Goal: Ask a question

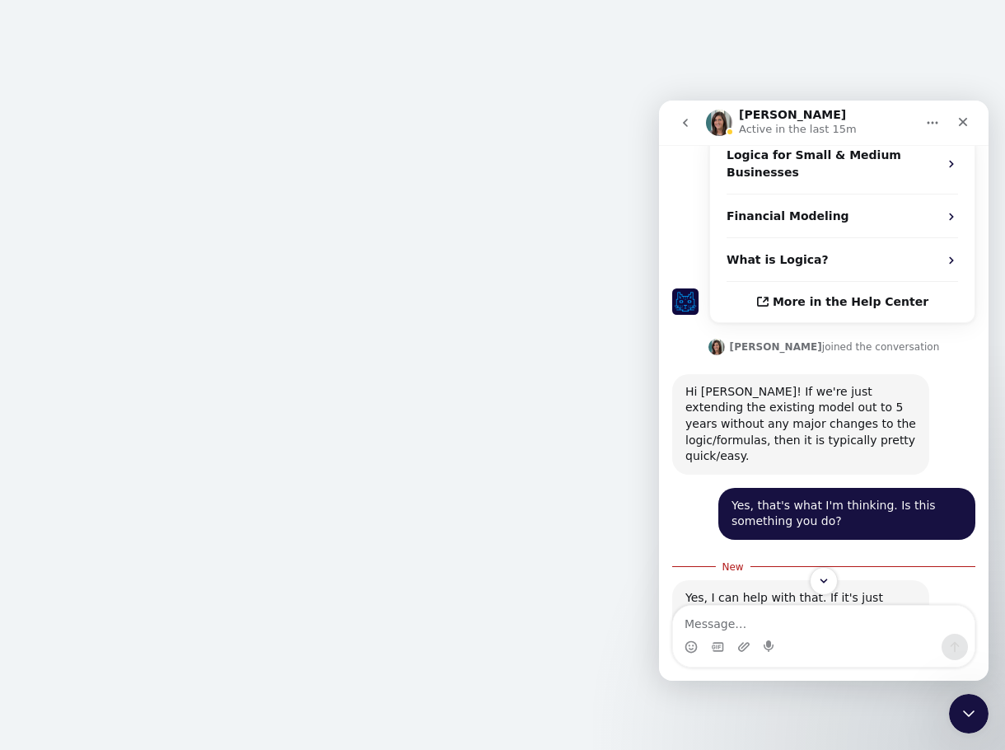
scroll to position [731, 0]
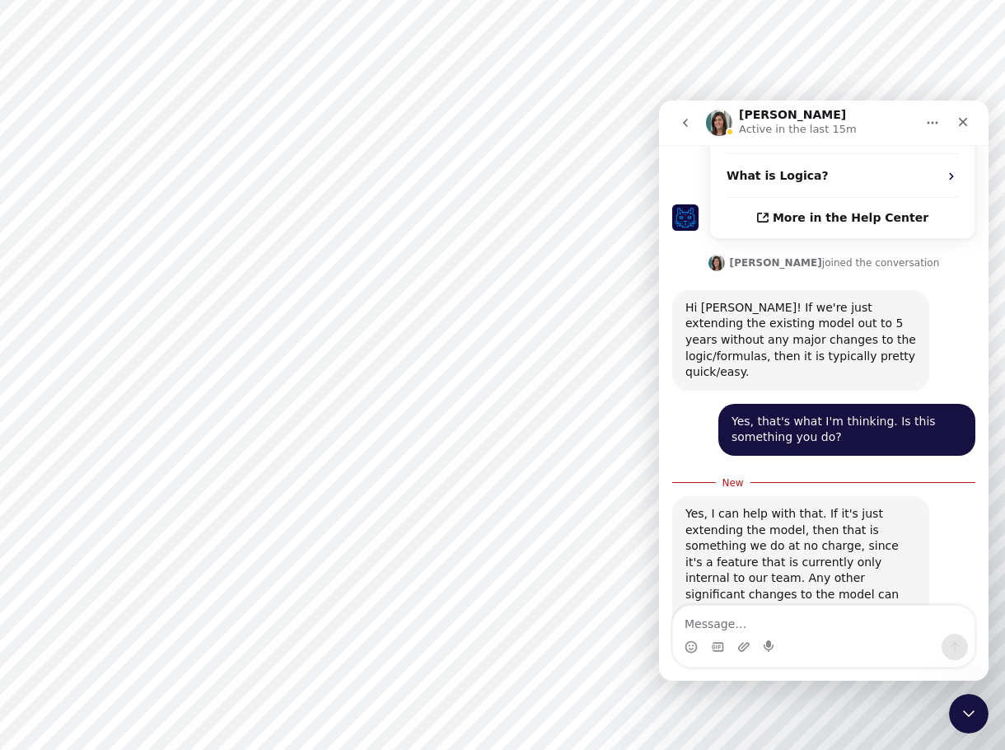
click at [821, 625] on textarea "Message…" at bounding box center [824, 619] width 302 height 28
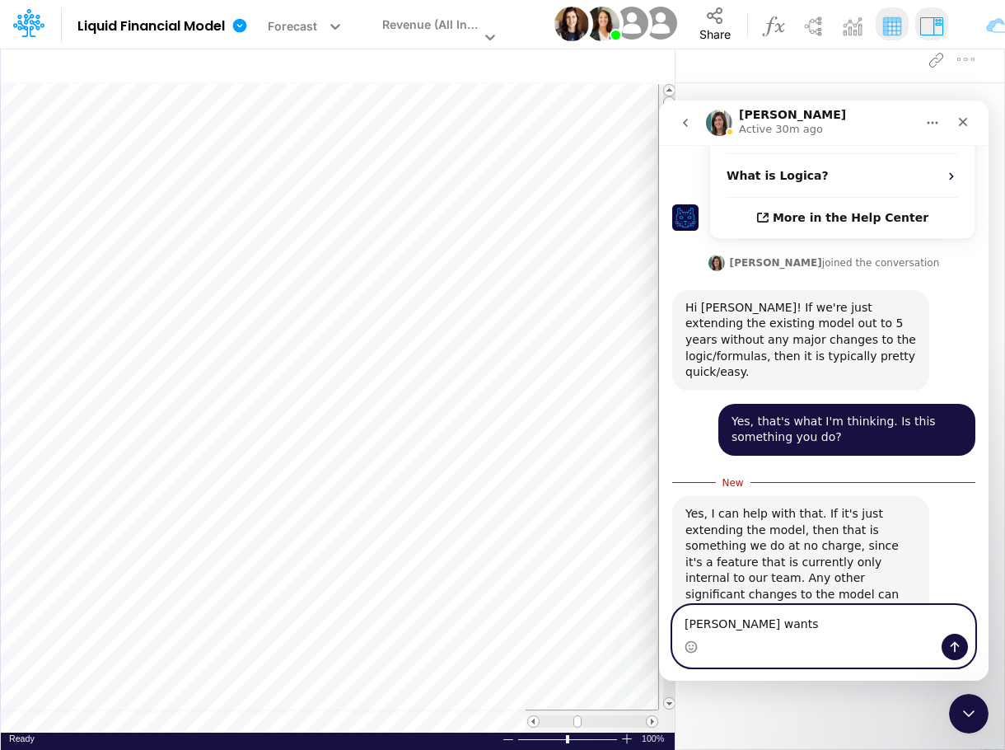
click at [794, 624] on textarea "[PERSON_NAME] wants" at bounding box center [824, 619] width 302 height 28
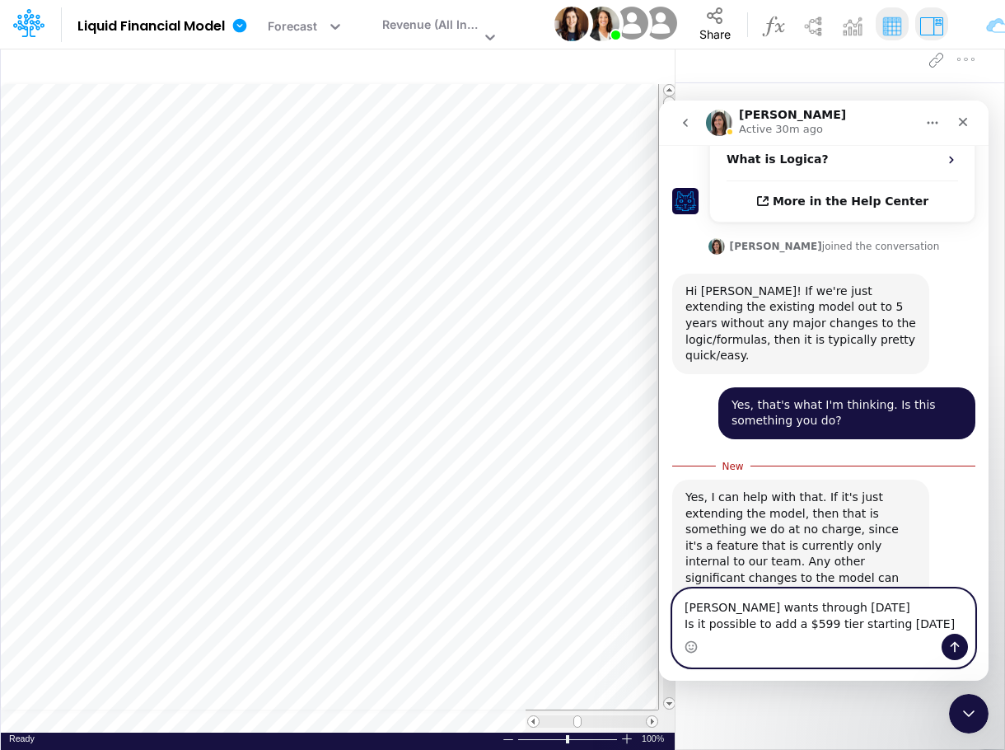
drag, startPoint x: 884, startPoint y: 607, endPoint x: 807, endPoint y: 605, distance: 77.5
click at [807, 605] on textarea "[PERSON_NAME] wants through [DATE] Is it possible to add a $599 tier starting […" at bounding box center [824, 611] width 302 height 44
type textarea "[PERSON_NAME] wants through [DATE] Is it possible to add a $599 tier starting […"
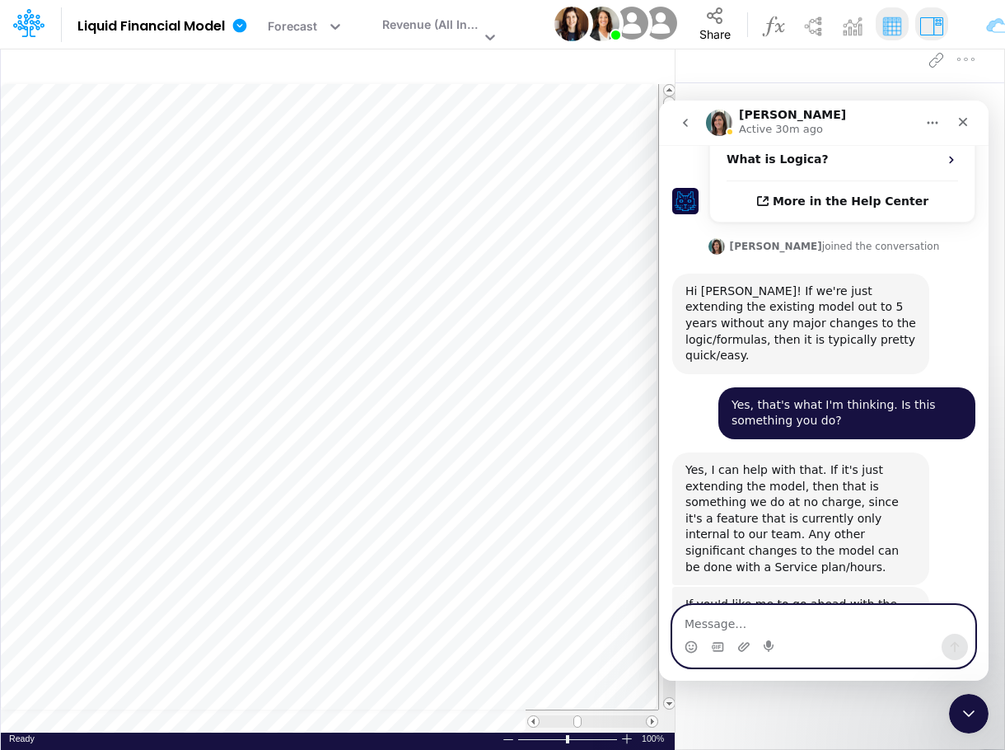
scroll to position [785, 0]
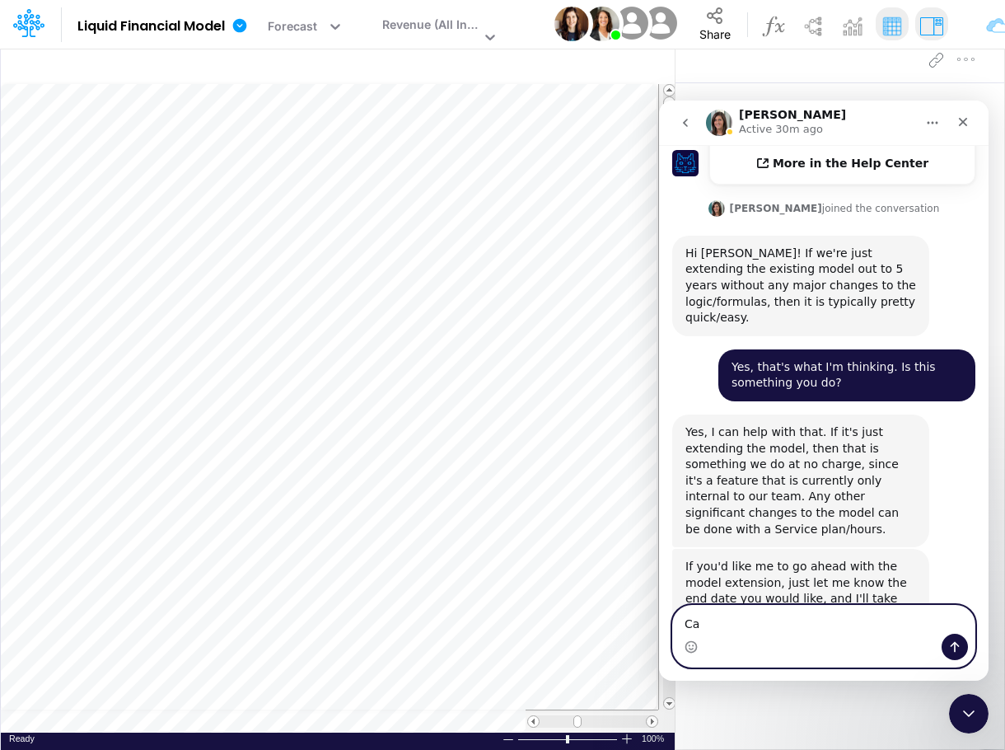
type textarea "C"
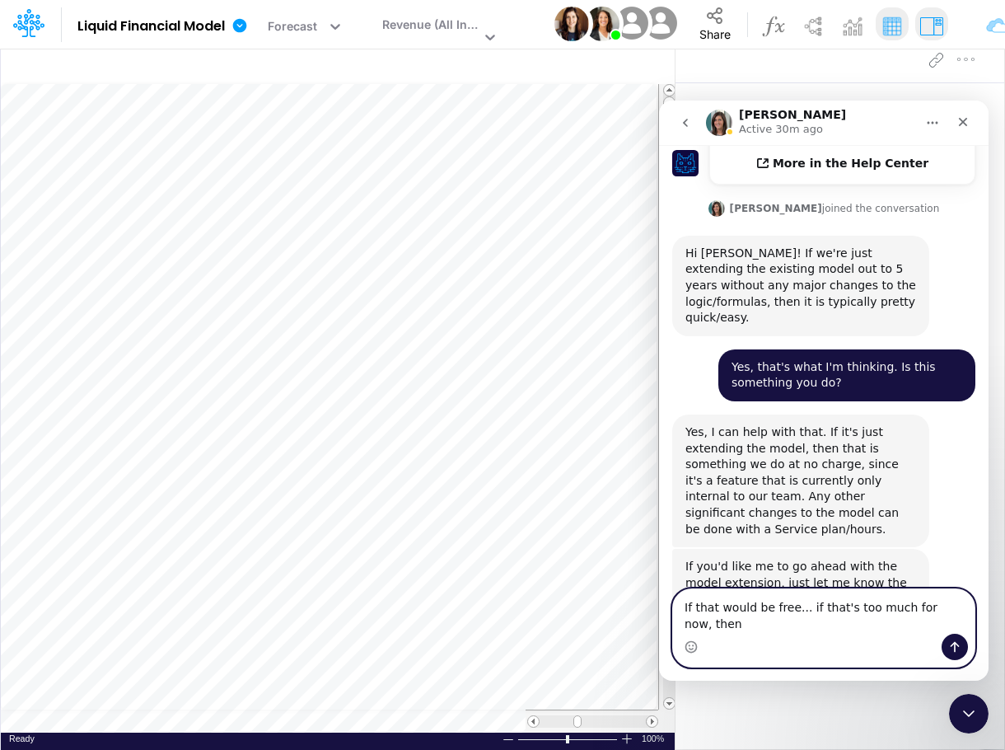
click at [959, 621] on textarea "If that would be free... if that's too much for now, then" at bounding box center [824, 611] width 302 height 44
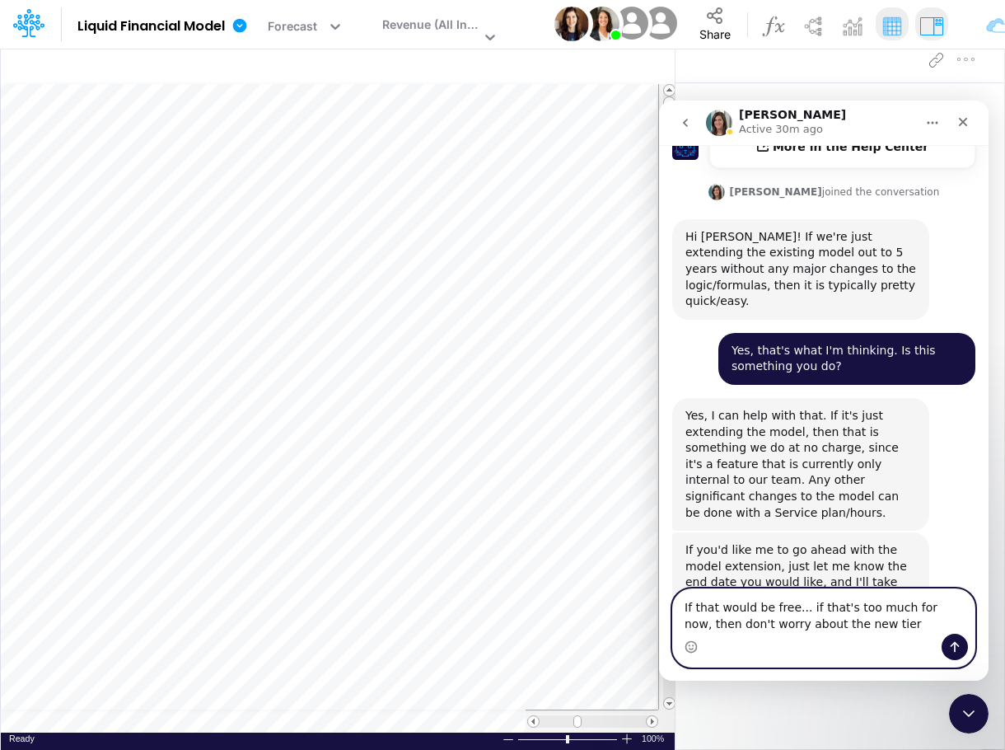
type textarea "If that would be free... if that's too much for now, then don't worry about the…"
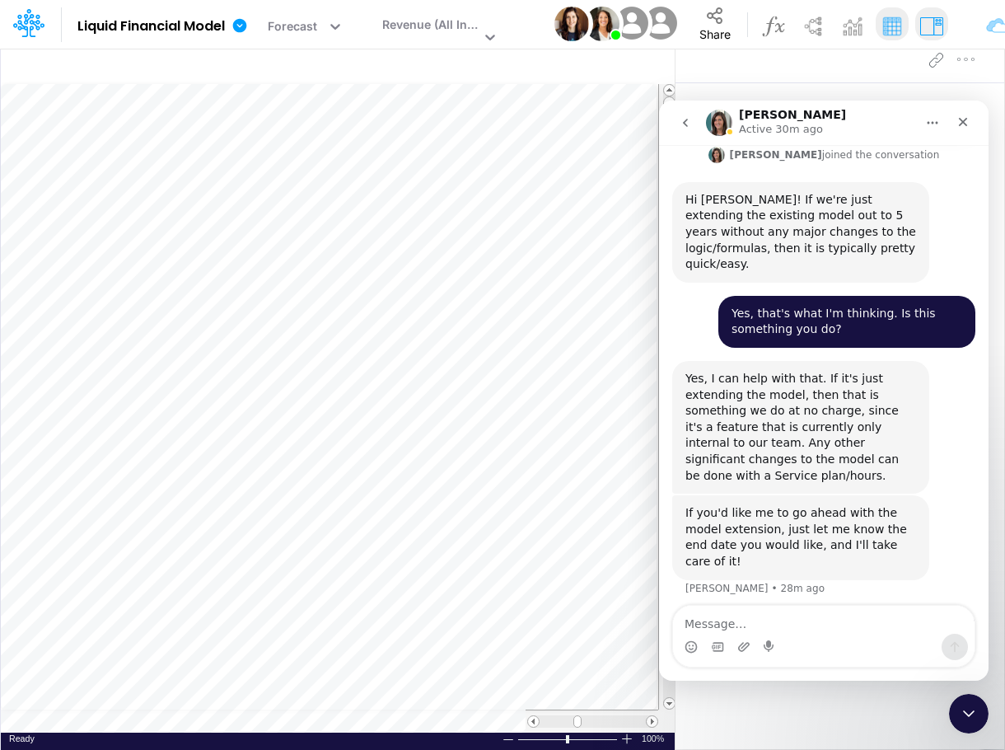
click at [954, 122] on div "Close" at bounding box center [963, 122] width 30 height 30
